Goal: Task Accomplishment & Management: Use online tool/utility

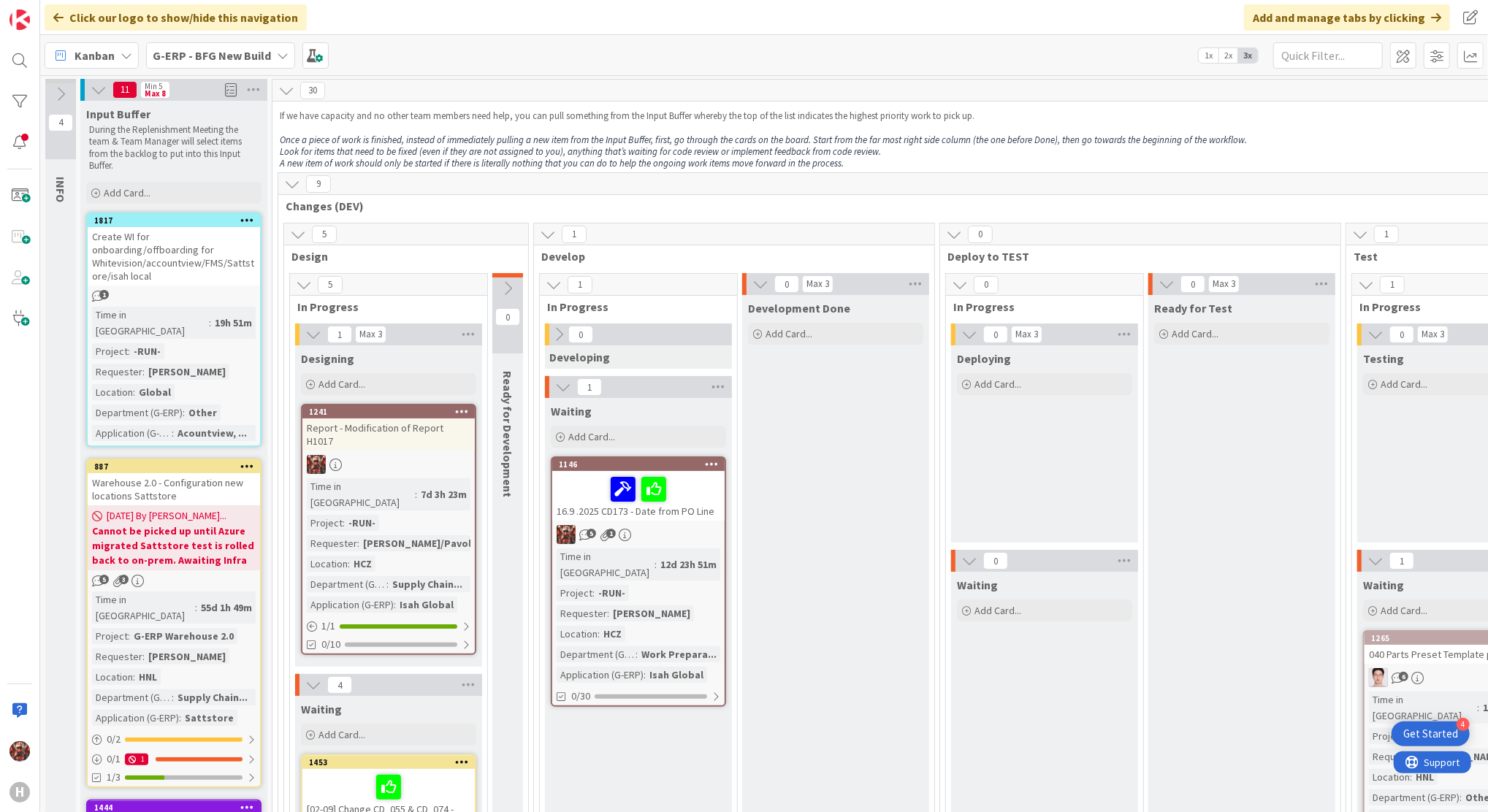
click at [99, 56] on span "Kanban" at bounding box center [94, 56] width 40 height 17
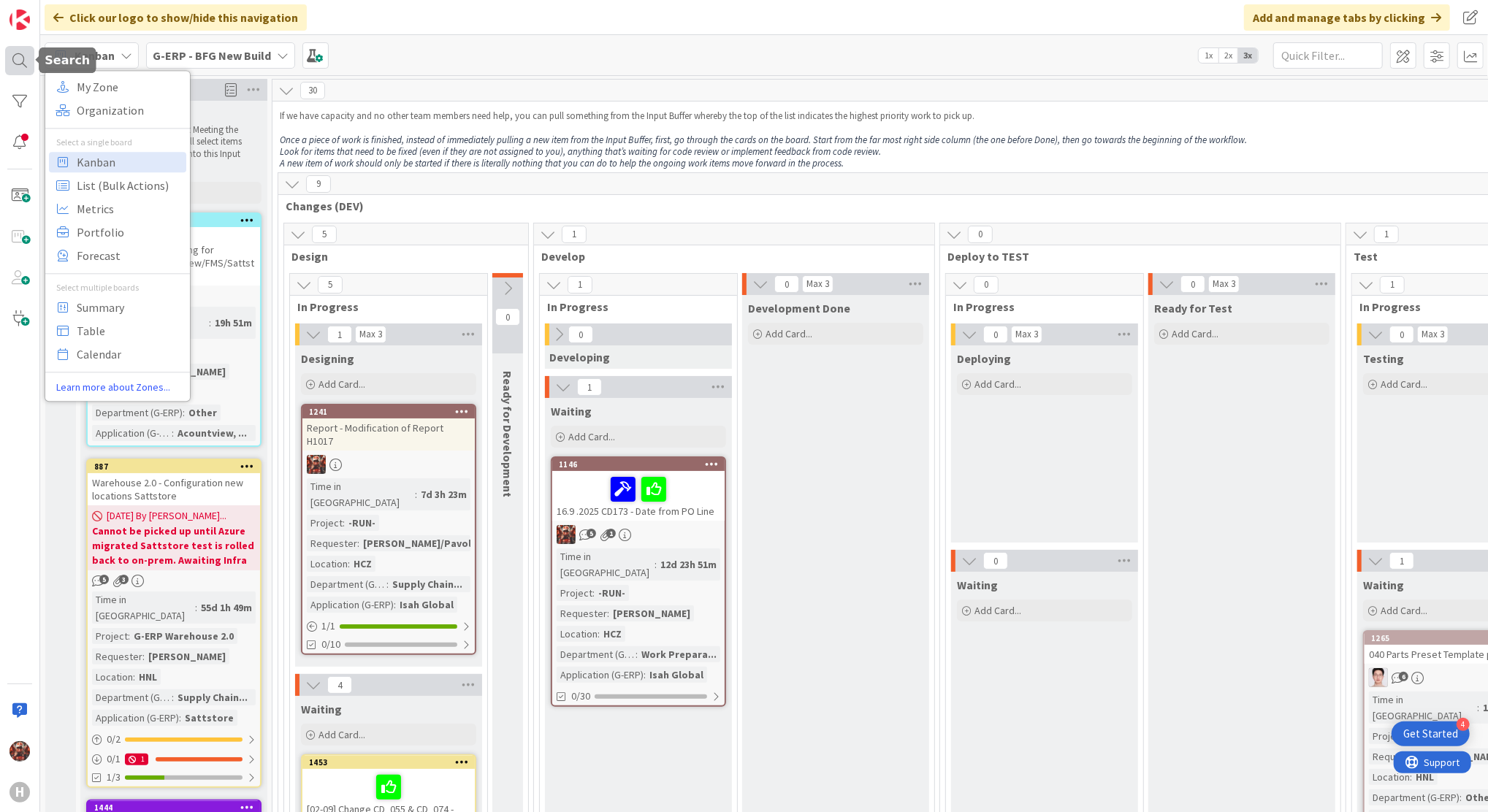
click at [12, 61] on div at bounding box center [19, 60] width 29 height 29
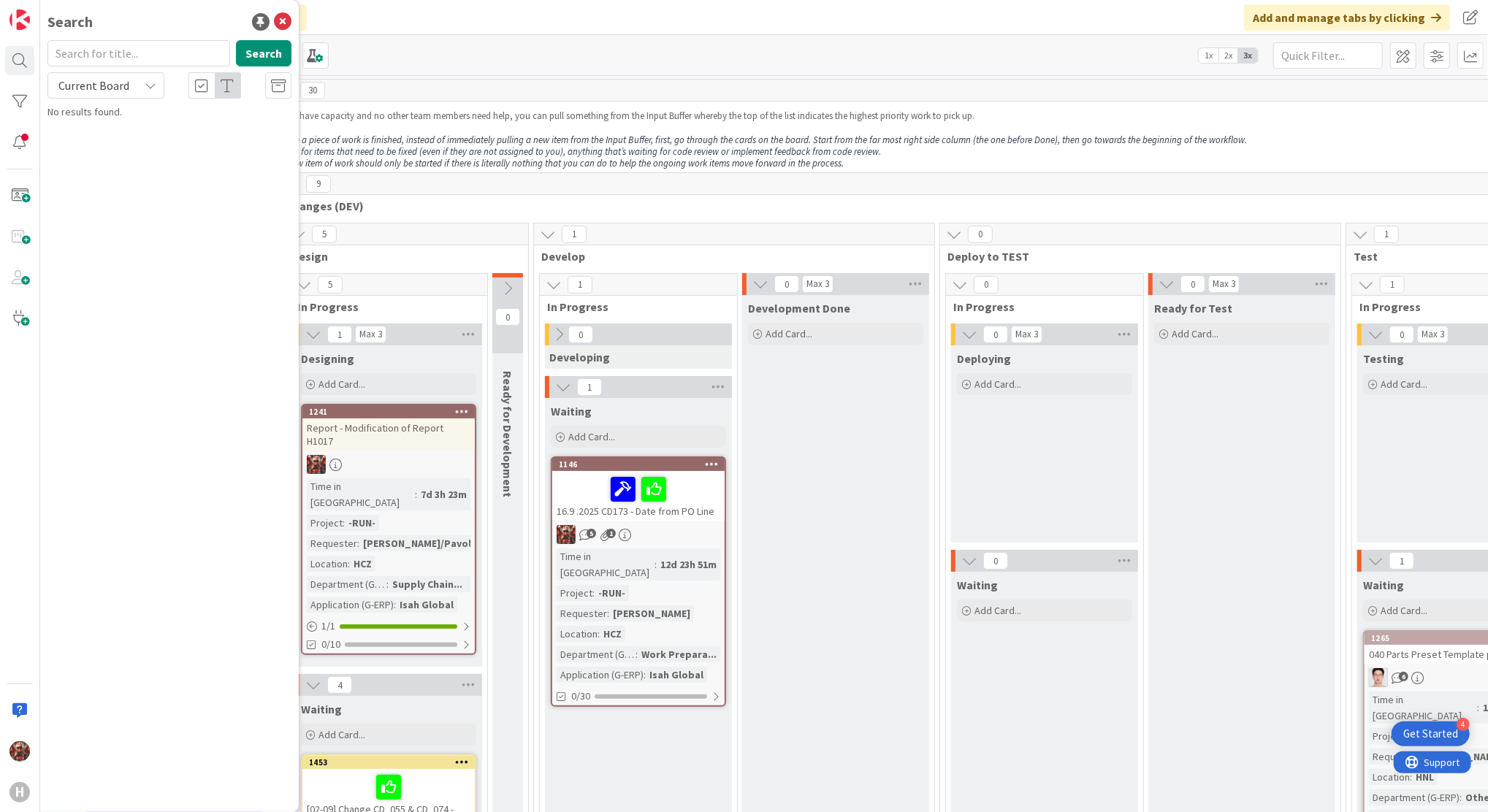
click at [125, 54] on input "text" at bounding box center [139, 53] width 182 height 26
type input "1100"
click at [120, 86] on span "Current Board" at bounding box center [94, 86] width 71 height 14
click at [109, 147] on span "All Boards" at bounding box center [132, 146] width 152 height 22
click at [182, 140] on span "Preset Change - "stock" and in the "part issues" columns: part type manufacture…" at bounding box center [176, 144] width 217 height 44
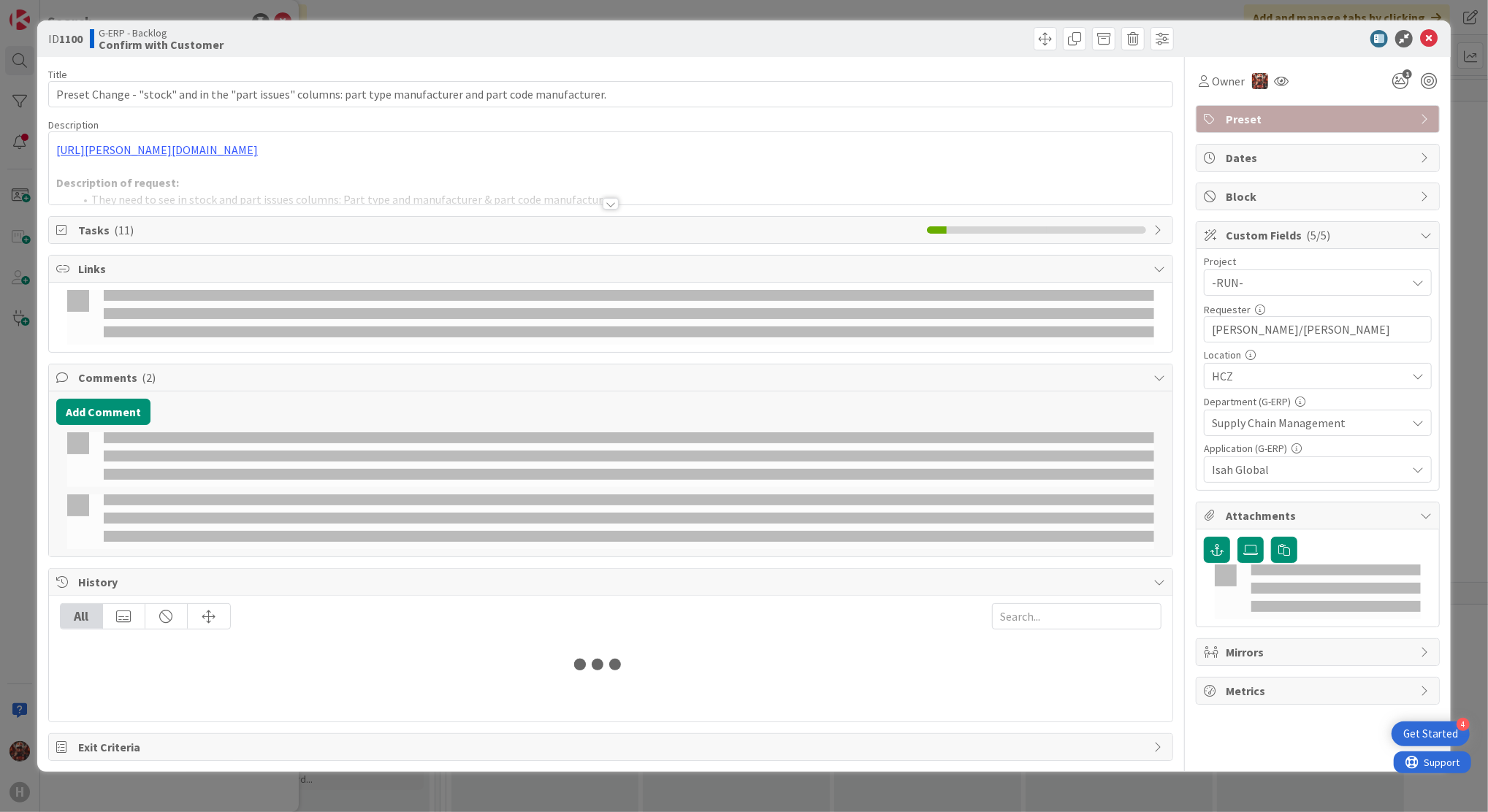
click at [615, 202] on div at bounding box center [611, 186] width 1124 height 37
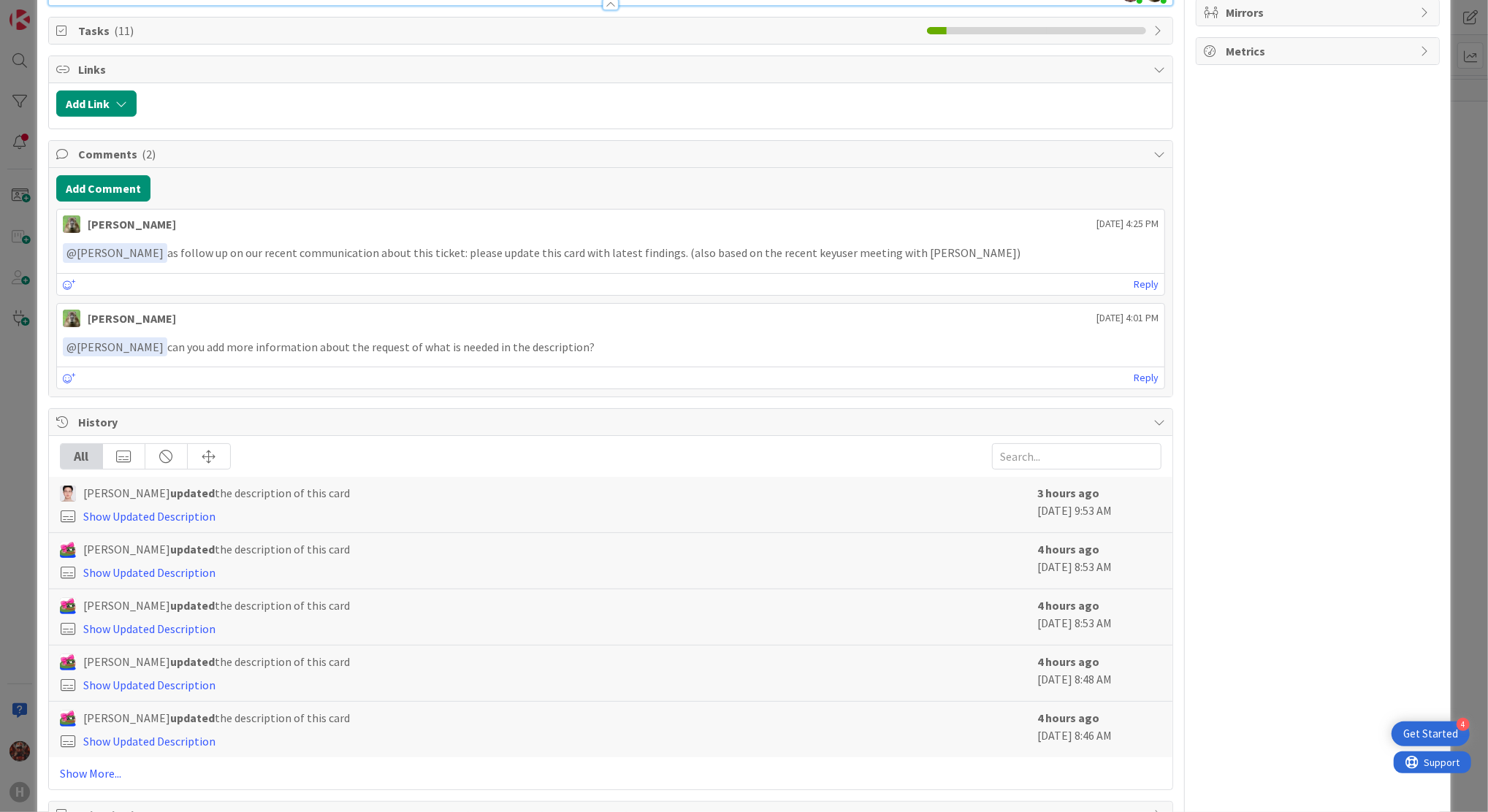
scroll to position [642, 0]
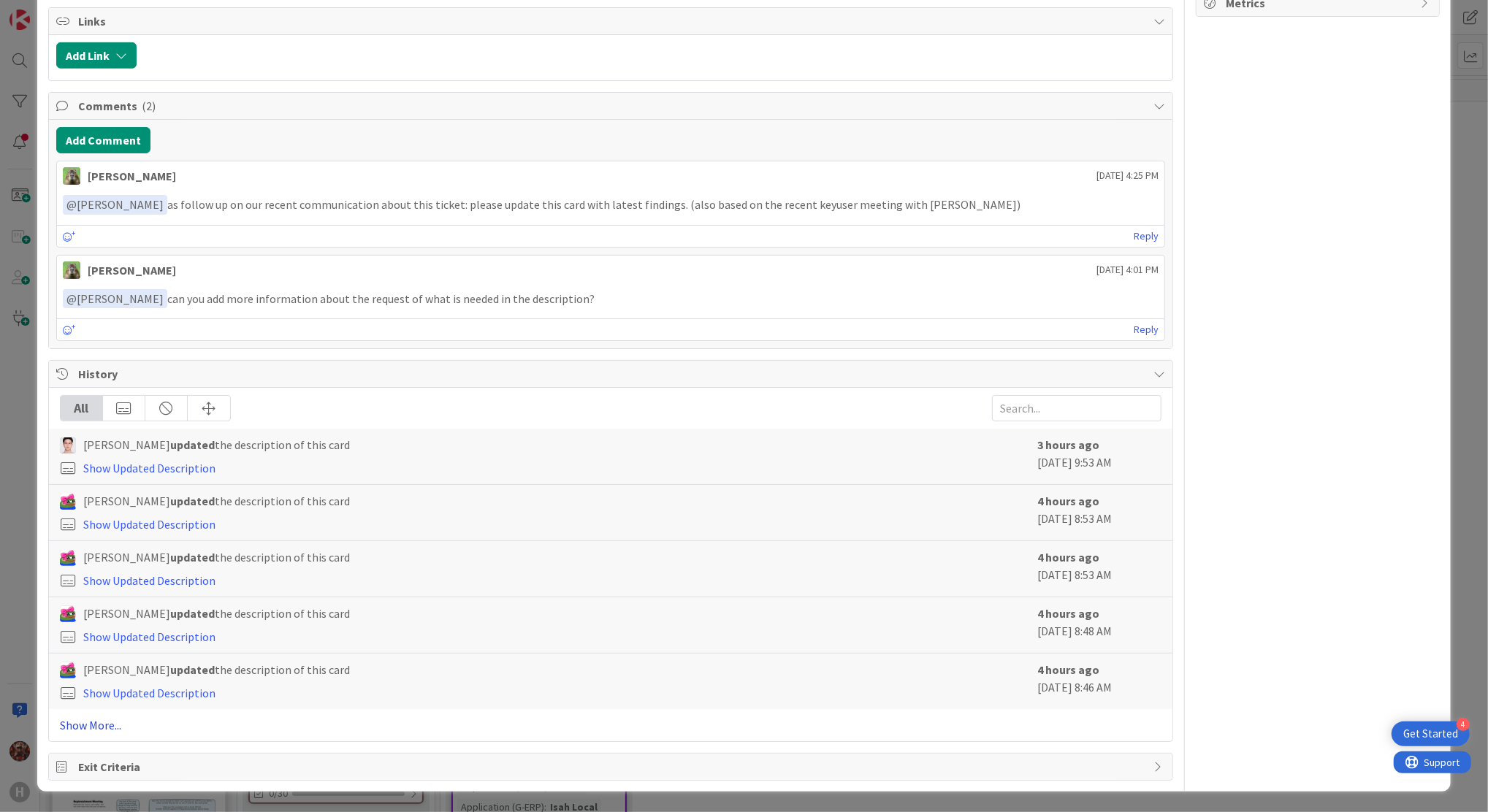
click at [103, 729] on link "Show More..." at bounding box center [611, 726] width 1102 height 17
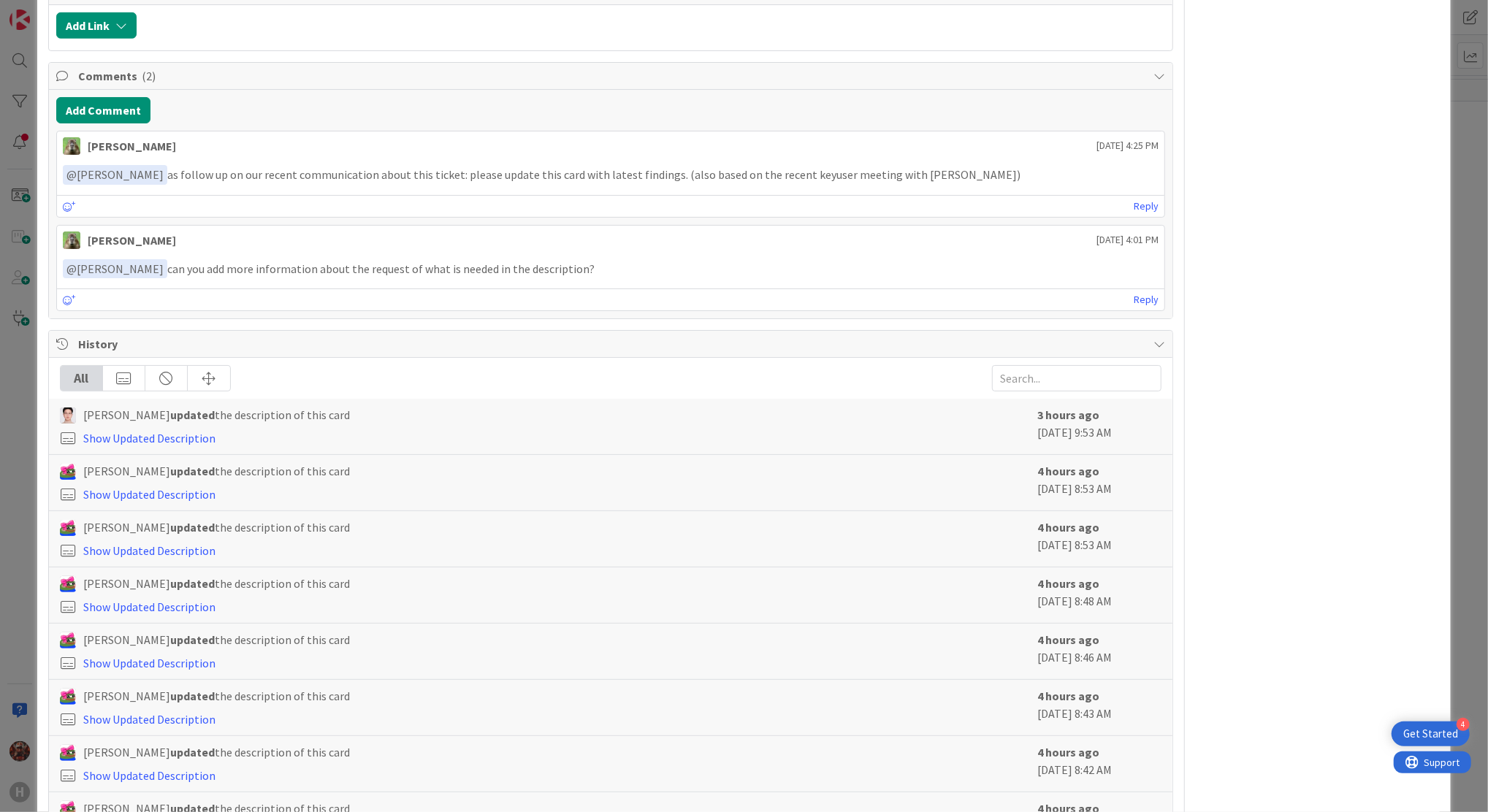
scroll to position [0, 0]
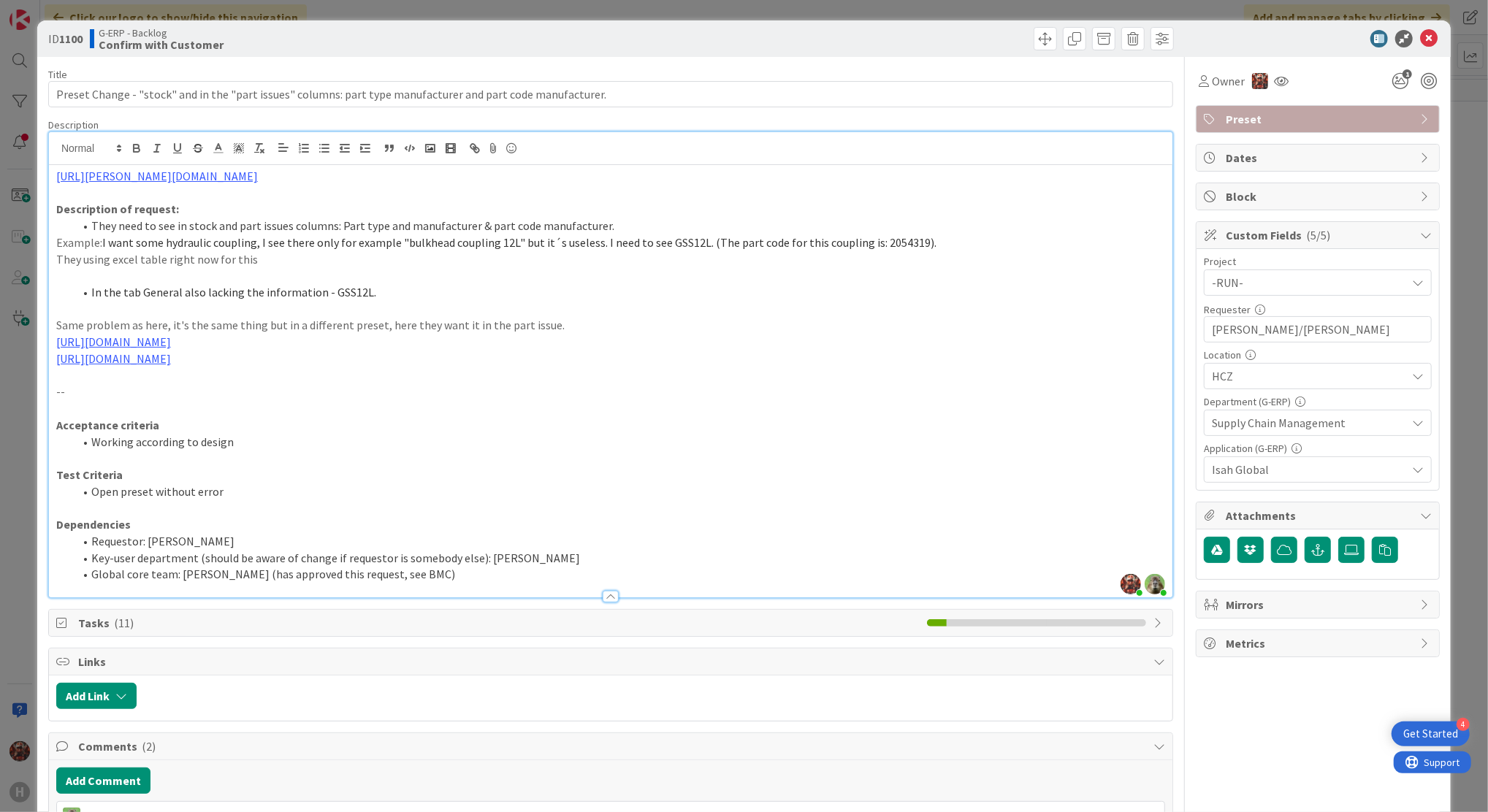
click at [1426, 42] on div "ID 1100 G-ERP - Backlog Confirm with Customer" at bounding box center [744, 39] width 1413 height 36
click at [1421, 38] on icon at bounding box center [1429, 39] width 17 height 17
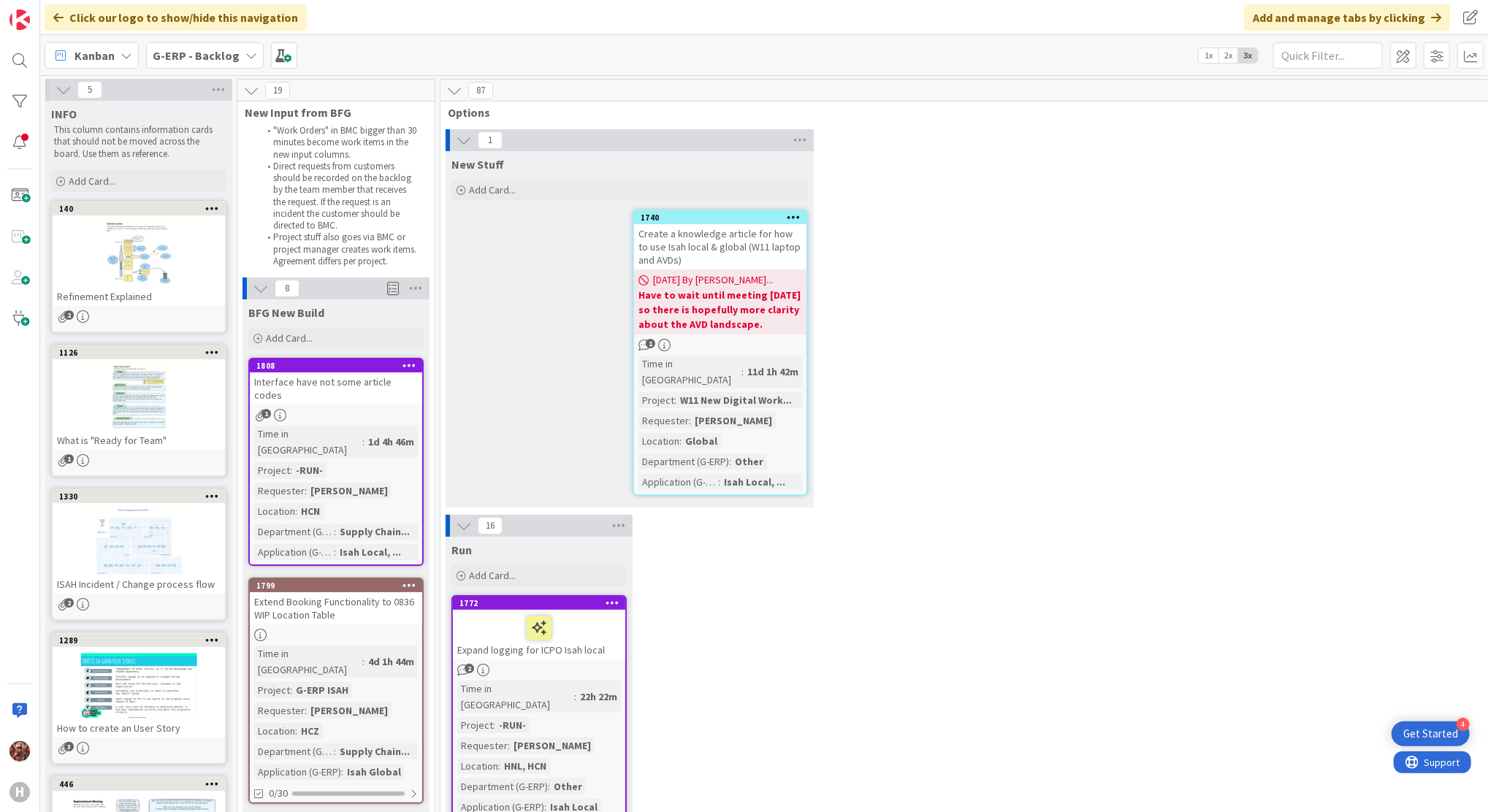
click at [965, 399] on div "1 New Stuff Add Card... 1740 Create a knowledge article for how to use Isah loc…" at bounding box center [1023, 322] width 1160 height 385
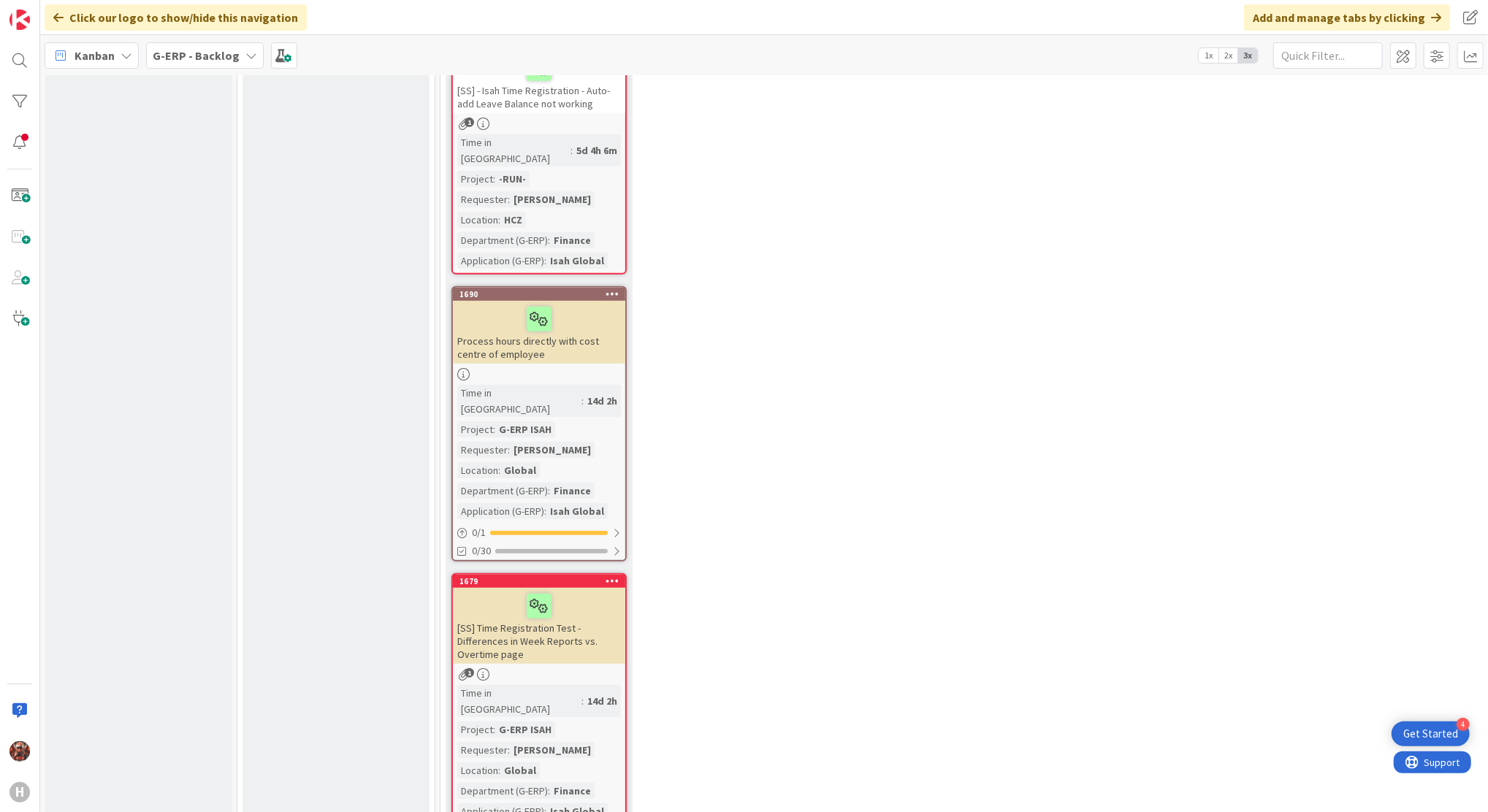
scroll to position [18706, 0]
